Goal: Check status: Check status

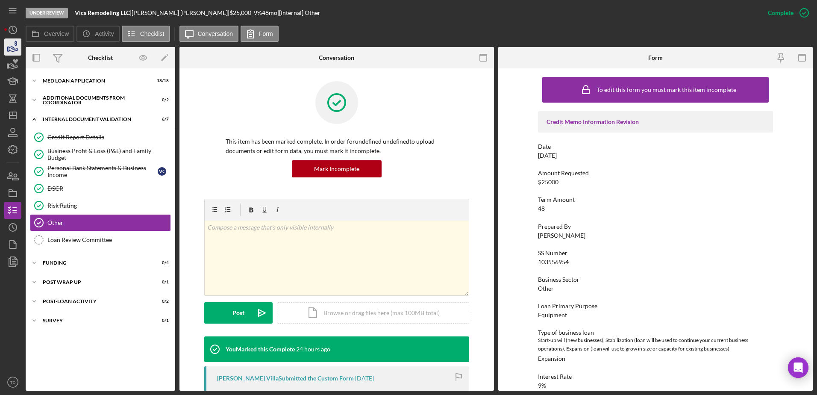
click at [12, 46] on icon "button" at bounding box center [12, 46] width 21 height 21
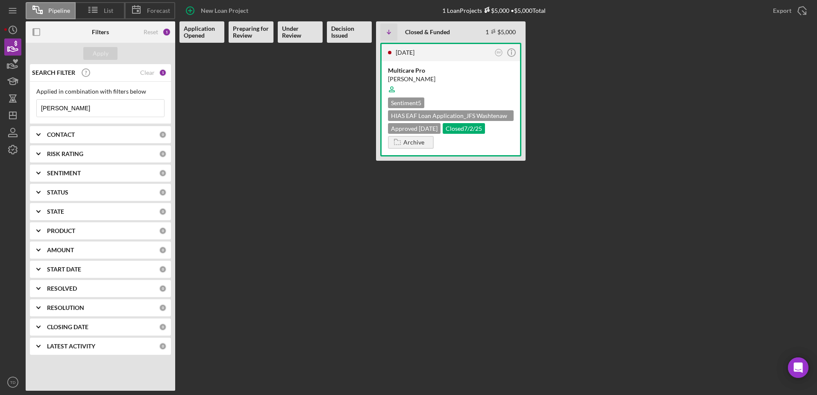
click at [91, 108] on input "nelson" at bounding box center [100, 108] width 127 height 17
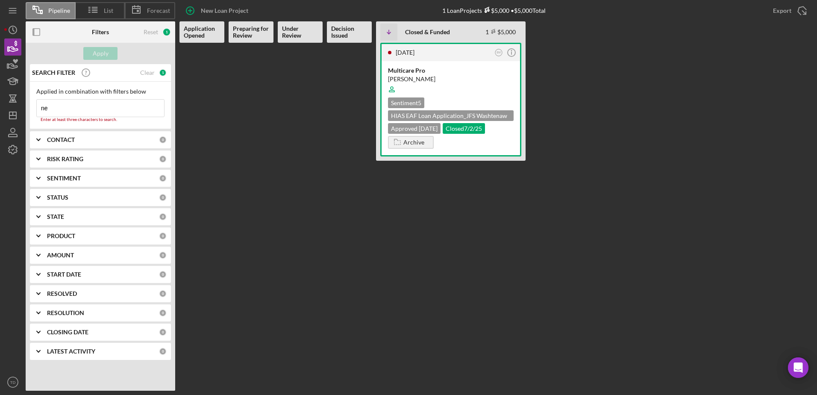
type input "n"
type input "k"
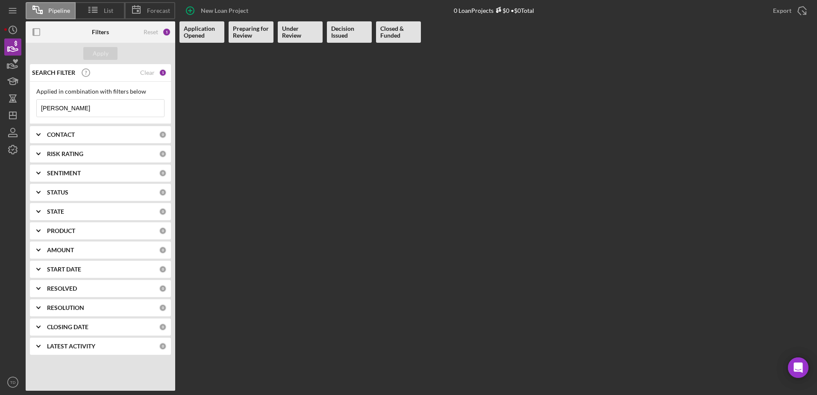
type input "lorene"
click at [155, 70] on div "SEARCH FILTER Clear 1" at bounding box center [98, 72] width 137 height 21
click at [146, 72] on div "Clear" at bounding box center [147, 72] width 15 height 7
click at [97, 106] on input at bounding box center [100, 108] width 127 height 17
type input "lorene"
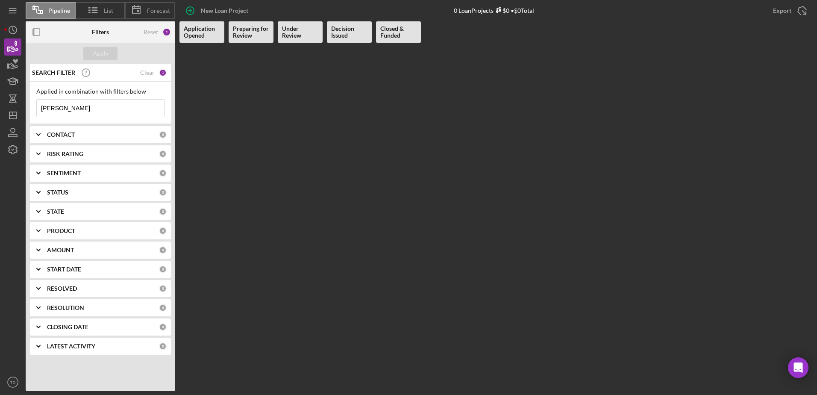
drag, startPoint x: 97, startPoint y: 106, endPoint x: 28, endPoint y: 103, distance: 68.4
click at [28, 103] on div "SEARCH FILTER Clear 1 Applied in combination with filters below lorene Icon/Men…" at bounding box center [100, 212] width 149 height 297
click at [73, 136] on b "CONTACT" at bounding box center [61, 134] width 28 height 7
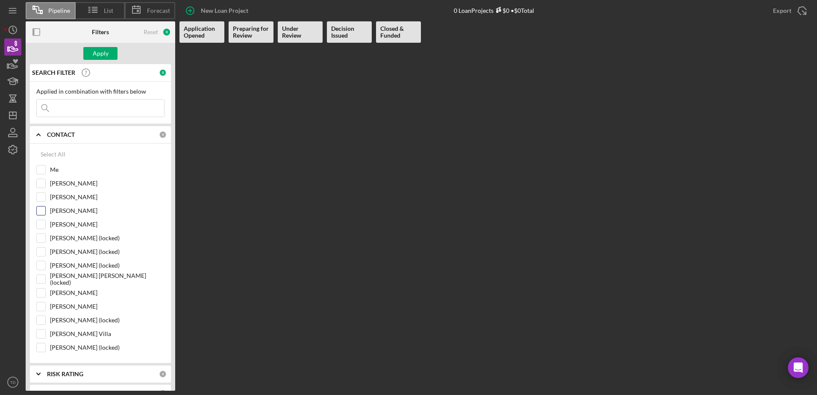
click at [43, 208] on input "[PERSON_NAME]" at bounding box center [41, 210] width 9 height 9
checkbox input "true"
click at [95, 56] on div "Apply" at bounding box center [101, 53] width 16 height 13
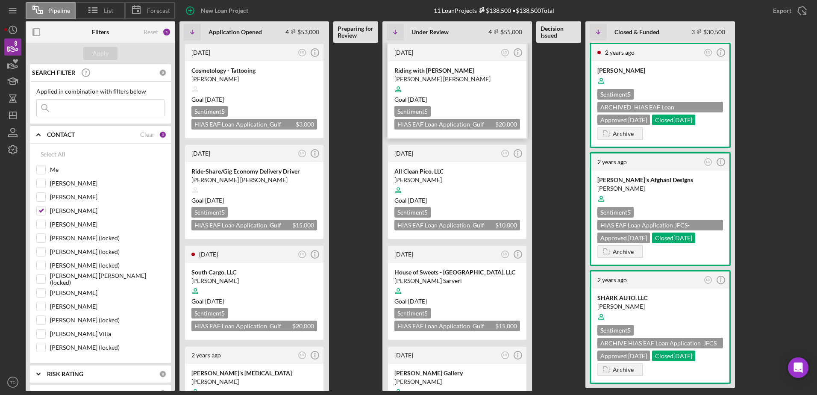
click at [434, 64] on div "Riding with Mohamad Salim Mohamad Alhaj Hussin Goal 2 months from now Sentiment…" at bounding box center [457, 99] width 138 height 77
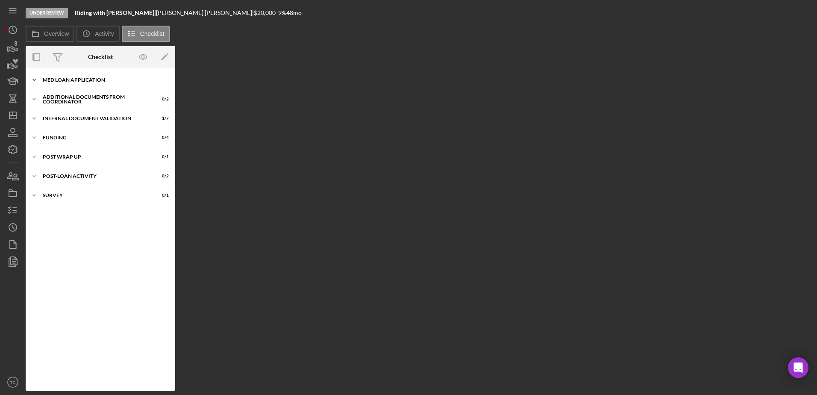
click at [74, 82] on div "MED Loan Application" at bounding box center [104, 79] width 122 height 5
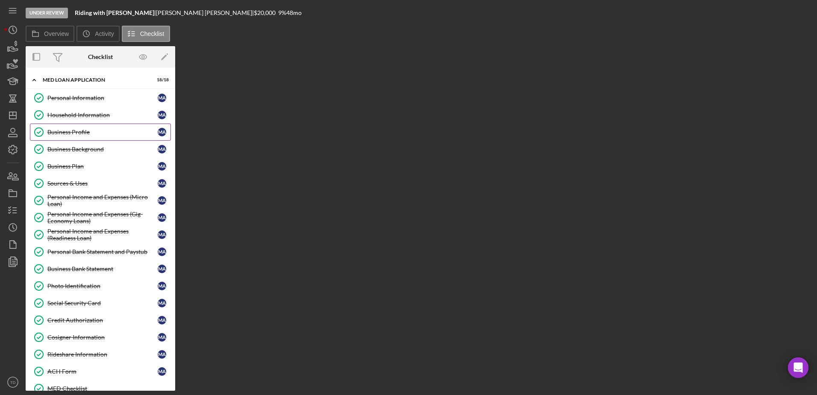
click at [73, 138] on link "Business Profile Business Profile M A" at bounding box center [100, 131] width 141 height 17
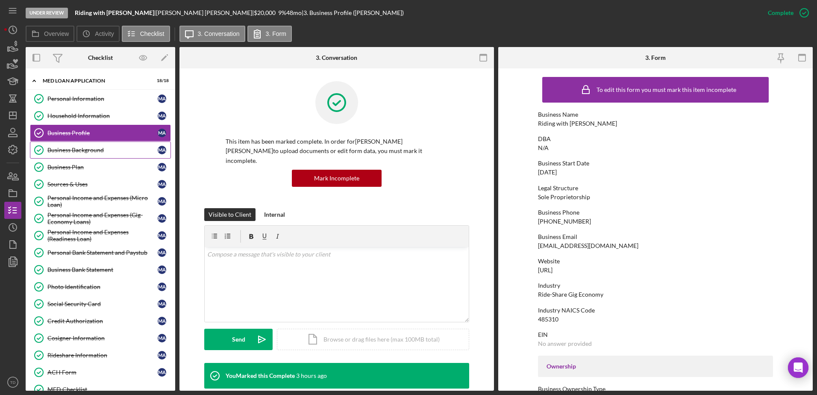
click at [108, 153] on div "Business Background" at bounding box center [102, 150] width 110 height 7
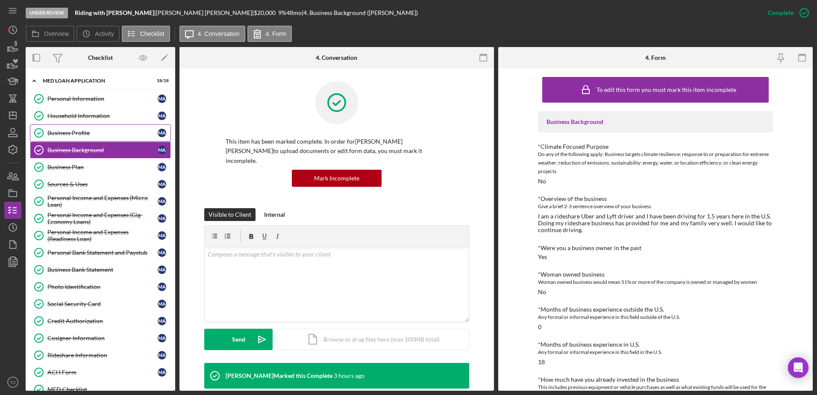
click at [75, 135] on div "Business Profile" at bounding box center [102, 132] width 110 height 7
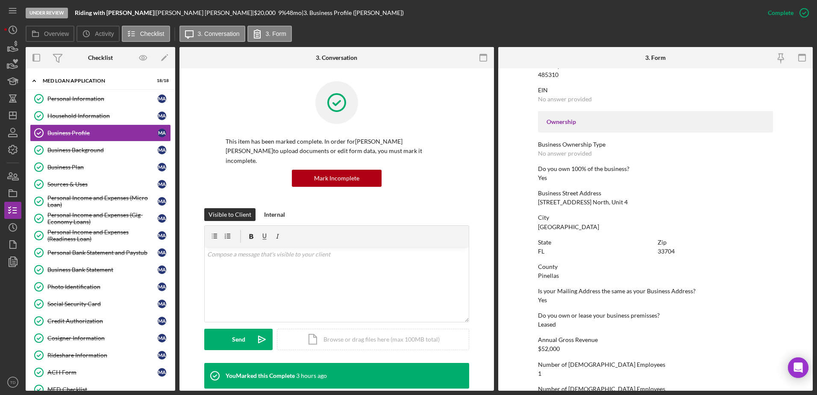
scroll to position [322, 0]
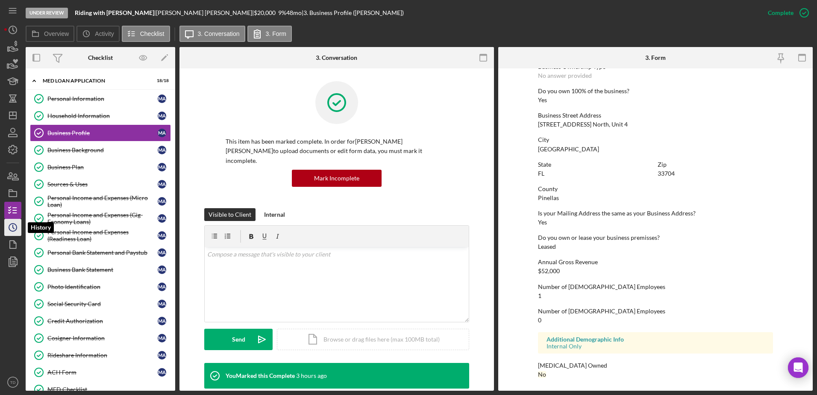
click at [9, 231] on icon "Icon/History" at bounding box center [12, 227] width 21 height 21
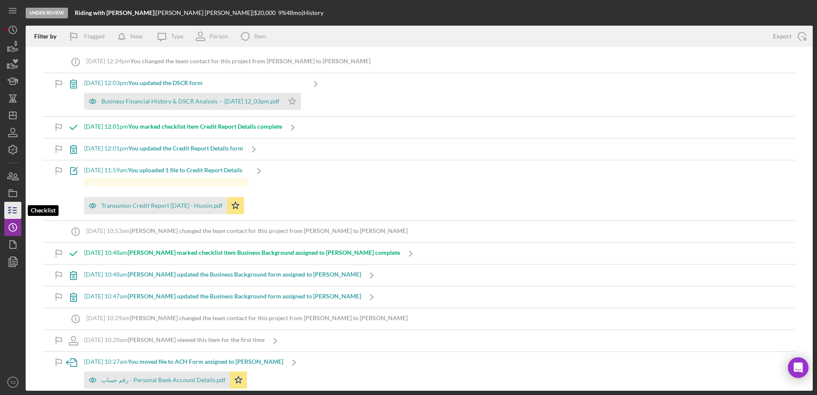
click at [15, 207] on icon "button" at bounding box center [12, 209] width 21 height 21
